Goal: Find specific page/section: Find specific page/section

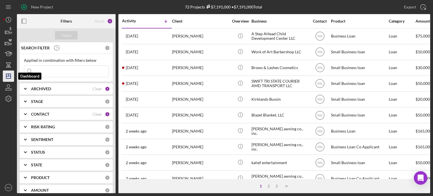
click at [10, 76] on line "button" at bounding box center [8, 76] width 5 height 0
click at [62, 72] on input at bounding box center [66, 71] width 84 height 11
click at [65, 73] on input at bounding box center [66, 71] width 84 height 11
click at [63, 71] on input at bounding box center [66, 71] width 84 height 11
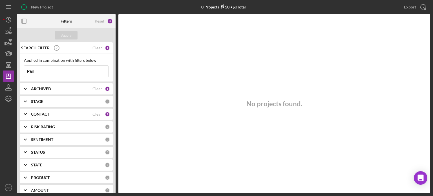
click at [105, 48] on div "1" at bounding box center [107, 47] width 5 height 5
click at [56, 70] on input "Pair" at bounding box center [66, 71] width 84 height 11
type input "P"
click at [74, 102] on div "STAGE" at bounding box center [68, 101] width 74 height 5
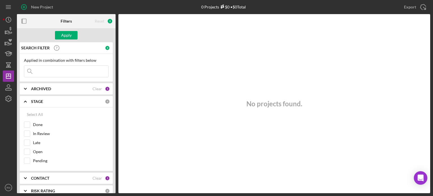
click at [86, 72] on input at bounding box center [66, 71] width 84 height 11
click at [4, 128] on div at bounding box center [8, 143] width 11 height 78
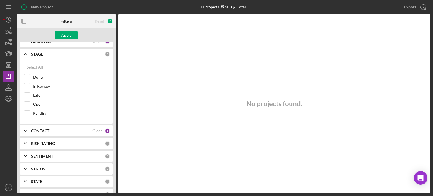
scroll to position [56, 0]
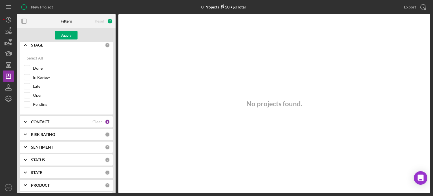
click at [93, 125] on div "CONTACT Clear 1" at bounding box center [70, 121] width 79 height 11
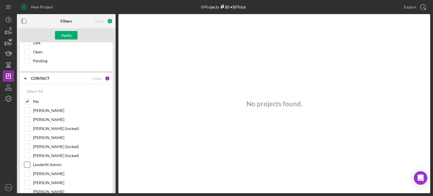
scroll to position [113, 0]
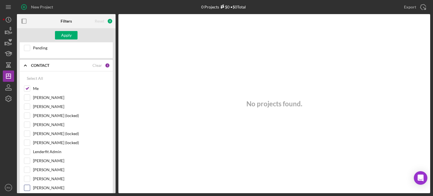
click at [27, 186] on input "[PERSON_NAME]" at bounding box center [27, 188] width 6 height 6
checkbox input "true"
click at [70, 37] on div "Apply" at bounding box center [66, 35] width 10 height 8
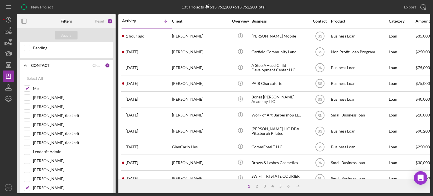
click at [8, 111] on div at bounding box center [8, 143] width 11 height 78
click at [8, 78] on icon "Icon/Dashboard" at bounding box center [8, 76] width 14 height 14
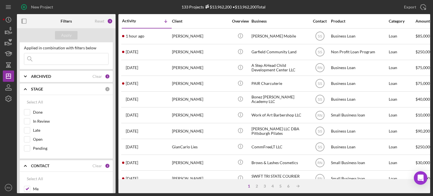
scroll to position [0, 0]
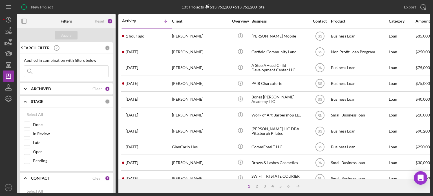
click at [58, 72] on input at bounding box center [66, 71] width 84 height 11
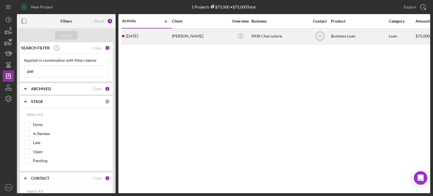
type input "pair"
click at [269, 35] on div "PAIR Charcuterie" at bounding box center [280, 36] width 56 height 15
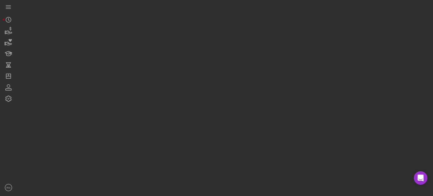
click at [269, 35] on div at bounding box center [224, 96] width 414 height 193
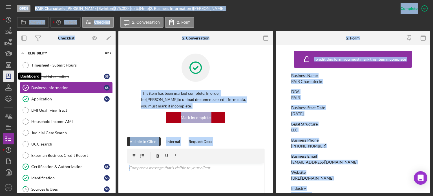
click at [10, 80] on icon "Icon/Dashboard" at bounding box center [8, 76] width 14 height 14
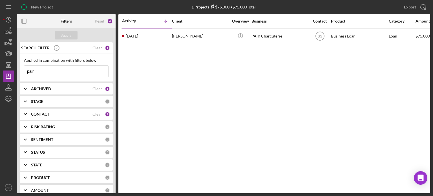
click at [12, 115] on div at bounding box center [8, 143] width 11 height 78
click at [61, 71] on input "pair" at bounding box center [66, 71] width 84 height 11
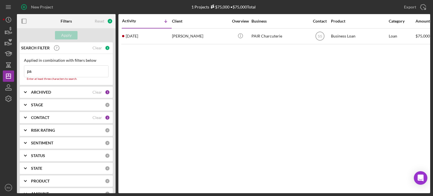
type input "p"
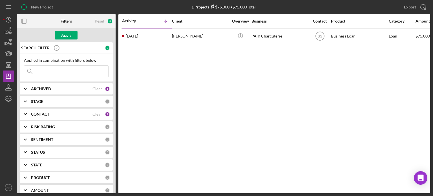
click at [13, 111] on div at bounding box center [8, 143] width 11 height 78
click at [106, 115] on div "2" at bounding box center [107, 114] width 5 height 5
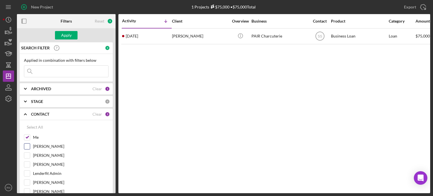
scroll to position [28, 0]
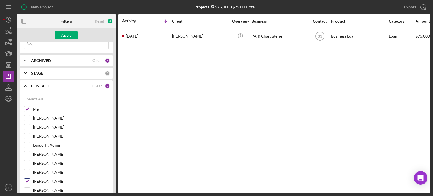
click at [29, 180] on input "[PERSON_NAME]" at bounding box center [27, 182] width 6 height 6
checkbox input "false"
click at [9, 125] on div at bounding box center [8, 143] width 11 height 78
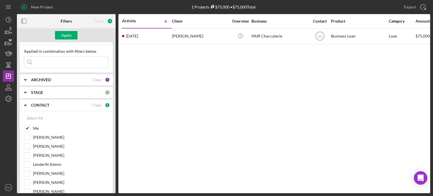
scroll to position [0, 0]
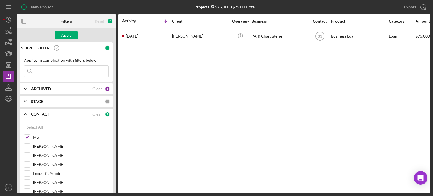
click at [56, 68] on input at bounding box center [66, 71] width 84 height 11
click at [5, 123] on div at bounding box center [8, 143] width 11 height 78
click at [11, 78] on polygon "button" at bounding box center [8, 76] width 5 height 5
click at [68, 37] on div "Apply" at bounding box center [66, 35] width 10 height 8
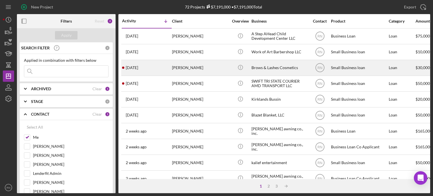
click at [184, 67] on div "[PERSON_NAME]" at bounding box center [200, 67] width 56 height 15
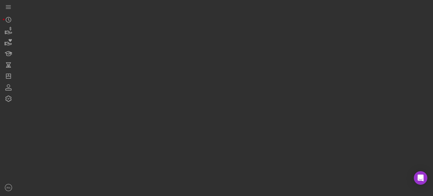
click at [184, 67] on div at bounding box center [224, 96] width 414 height 193
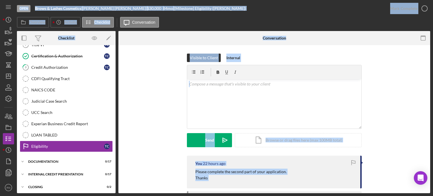
scroll to position [100, 0]
click at [61, 160] on div "Documentation" at bounding box center [68, 161] width 80 height 3
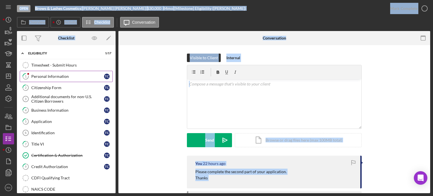
click at [79, 79] on link "1 Personal Information T C" at bounding box center [66, 76] width 93 height 11
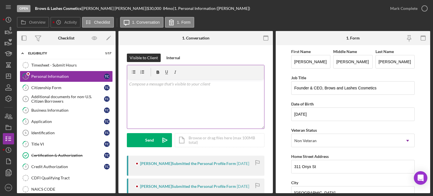
click at [215, 111] on div "v Color teal Color pink Remove color Add row above Add row below Add column bef…" at bounding box center [195, 103] width 137 height 49
